Goal: Information Seeking & Learning: Learn about a topic

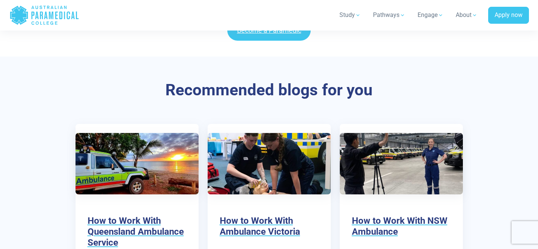
scroll to position [3616, 0]
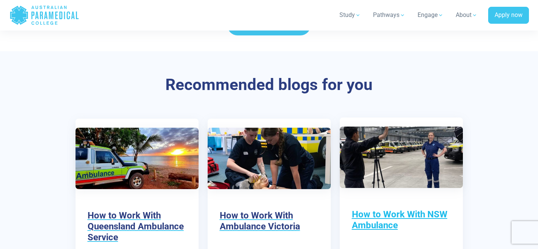
click at [391, 197] on div "How to Work With NSW Ambulance" at bounding box center [401, 227] width 123 height 60
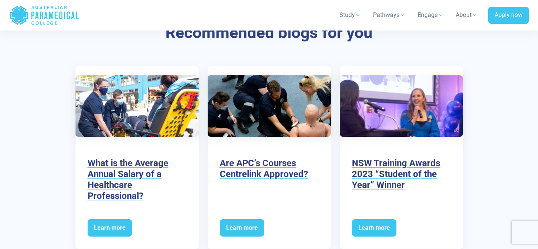
scroll to position [1754, 0]
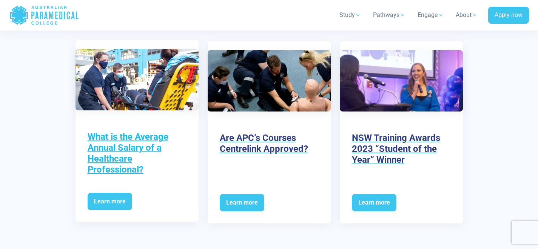
click at [121, 139] on h3 "What is the Average Annual Salary of a Healthcare Professional?" at bounding box center [137, 153] width 99 height 43
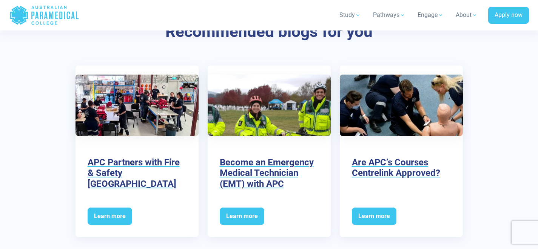
scroll to position [1612, 0]
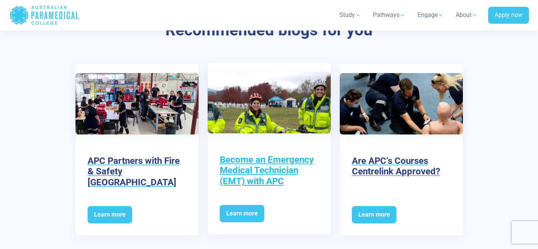
click at [270, 155] on h3 "Become an Emergency Medical Technician (EMT) with APC" at bounding box center [269, 171] width 99 height 32
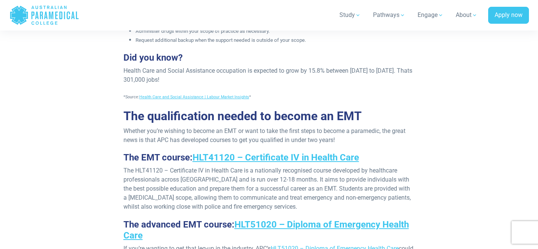
scroll to position [702, 0]
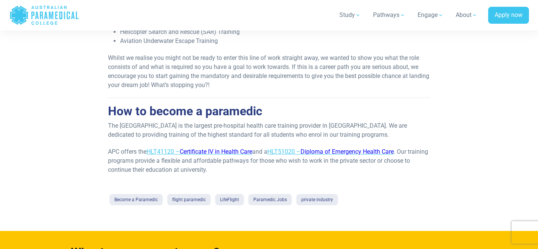
scroll to position [605, 0]
